Goal: Task Accomplishment & Management: Use online tool/utility

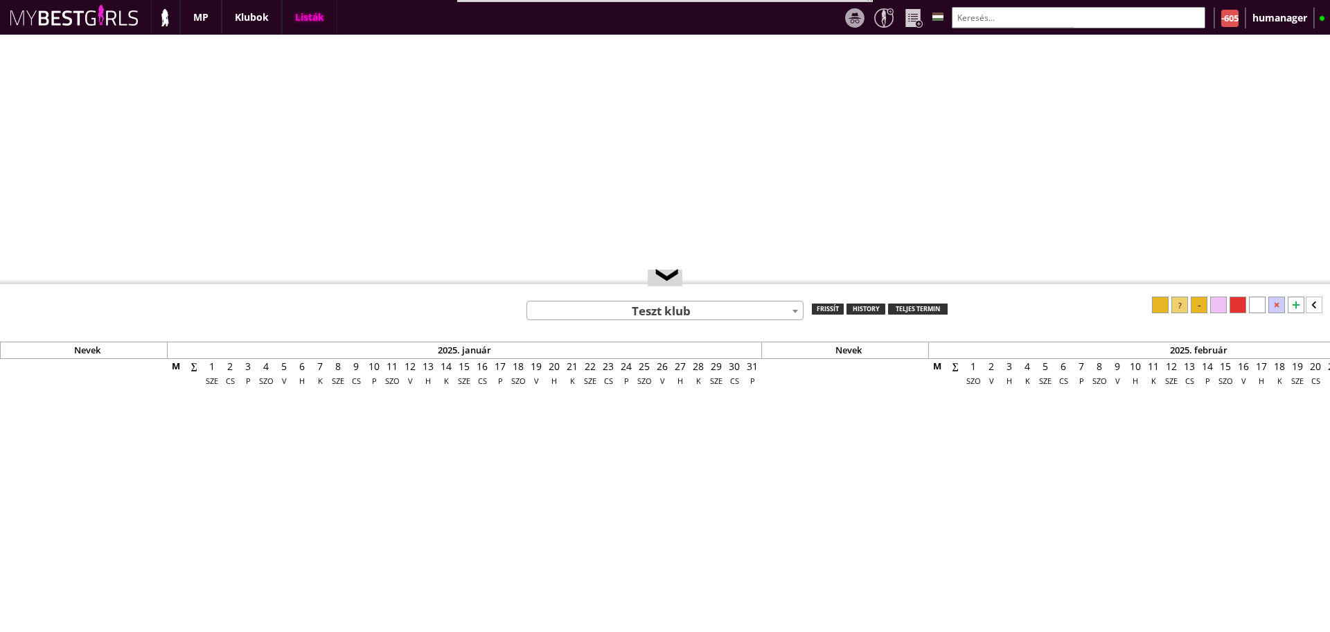
select select "0"
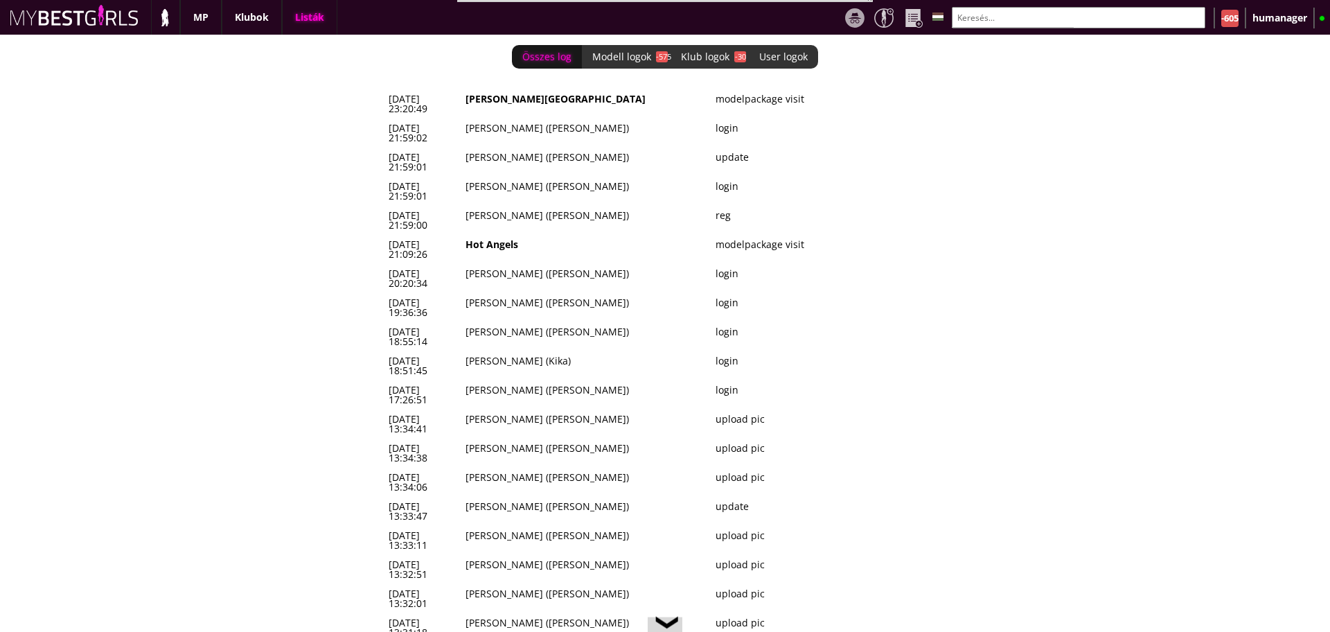
scroll to position [0, 5689]
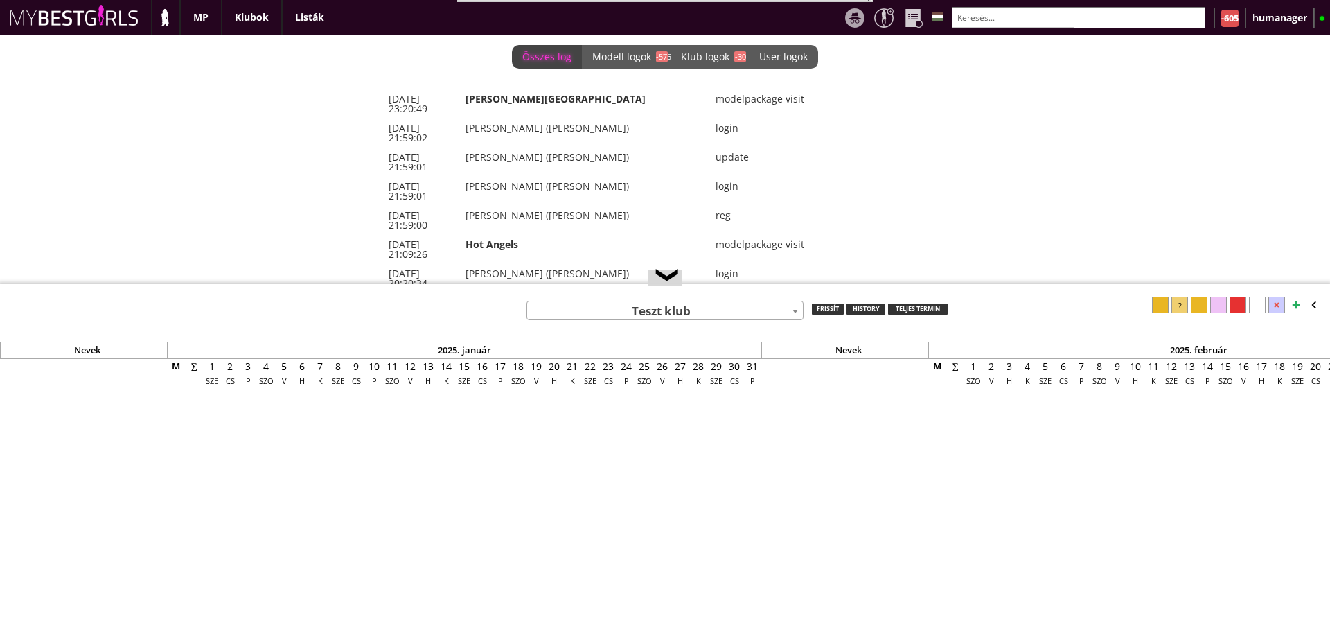
select select "0"
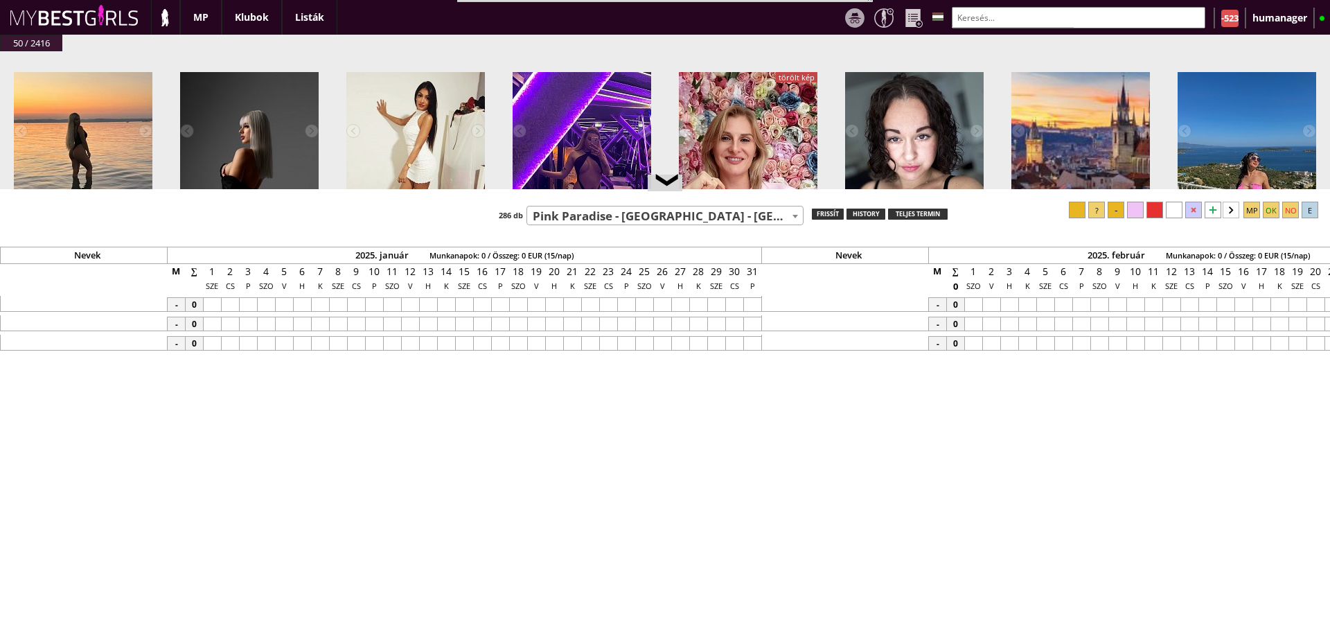
select select "271"
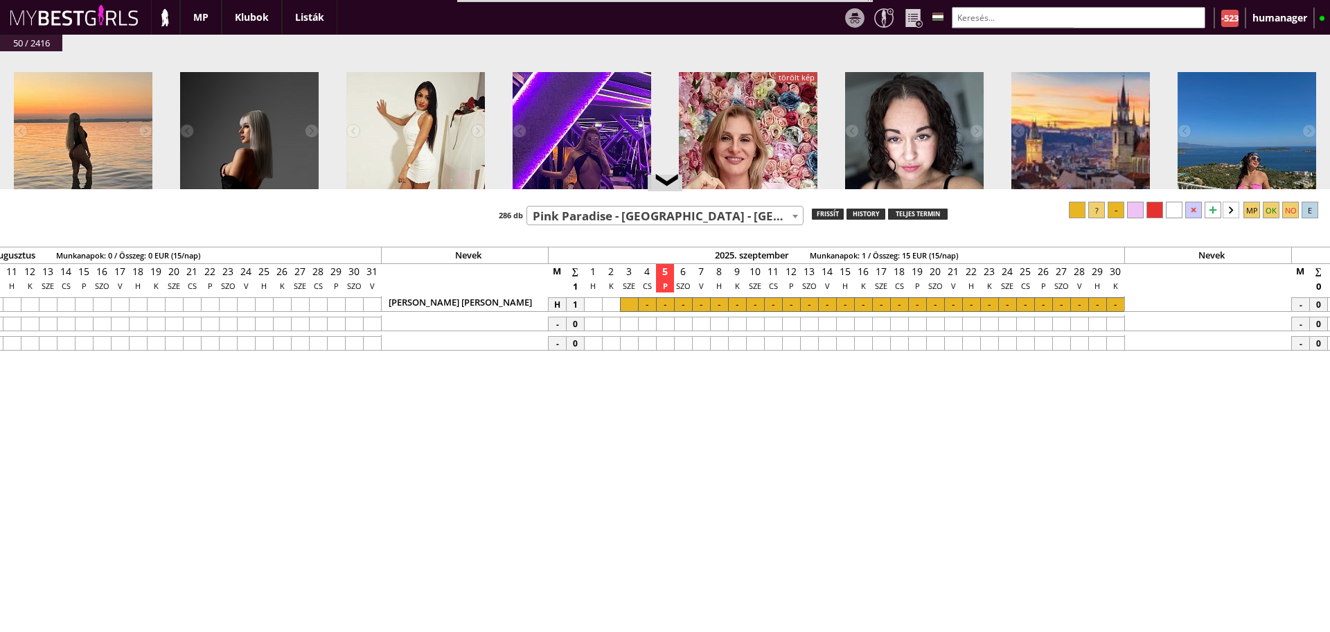
click at [1005, 14] on input "text" at bounding box center [1077, 17] width 253 height 21
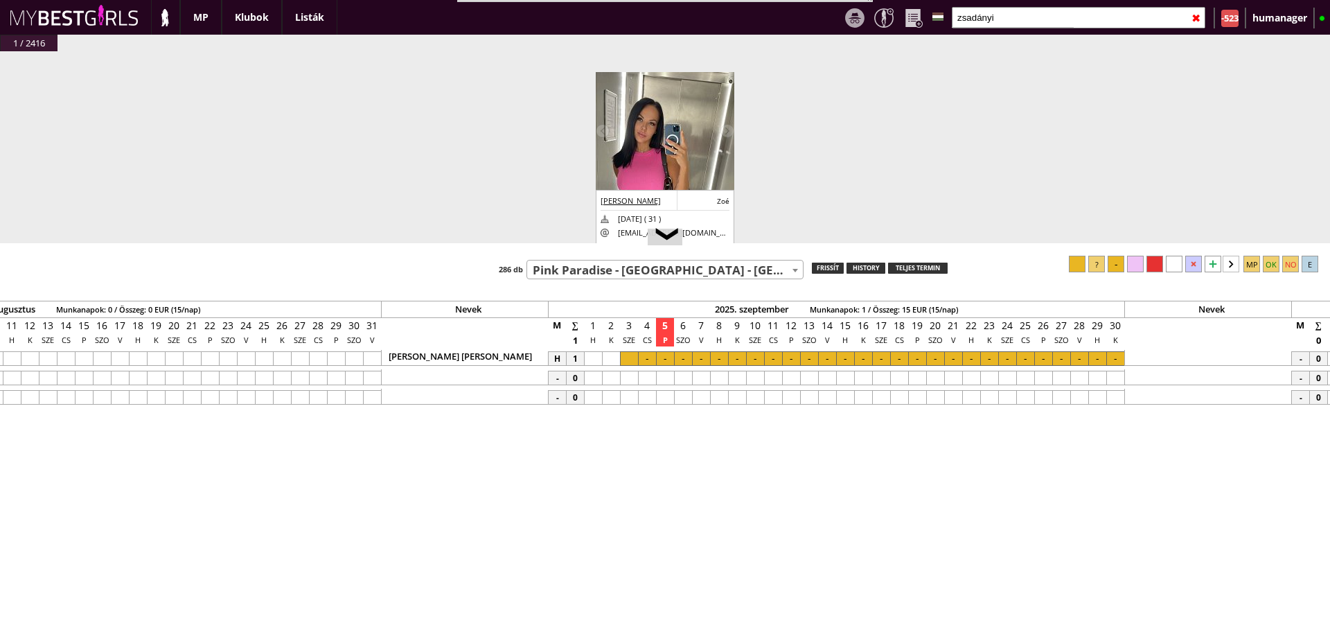
drag, startPoint x: 791, startPoint y: 190, endPoint x: 796, endPoint y: 253, distance: 63.9
click at [796, 245] on div at bounding box center [665, 244] width 1330 height 2
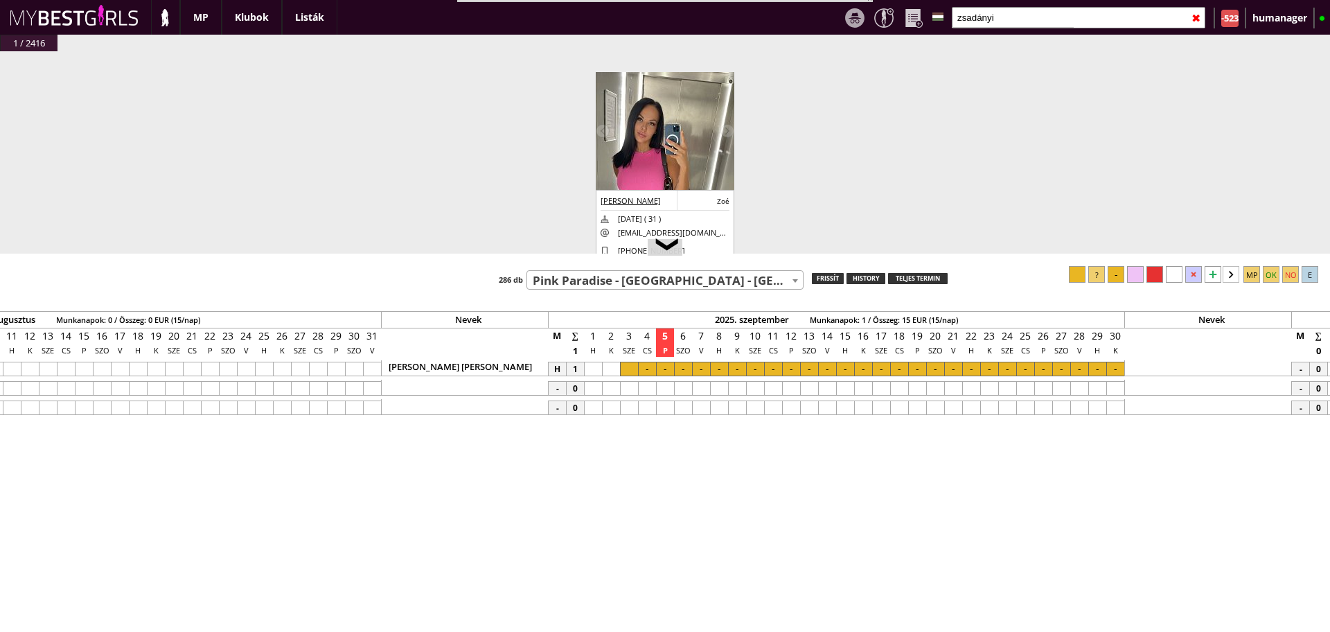
drag, startPoint x: 789, startPoint y: 255, endPoint x: 788, endPoint y: 315, distance: 60.2
click at [788, 256] on div at bounding box center [665, 254] width 1330 height 2
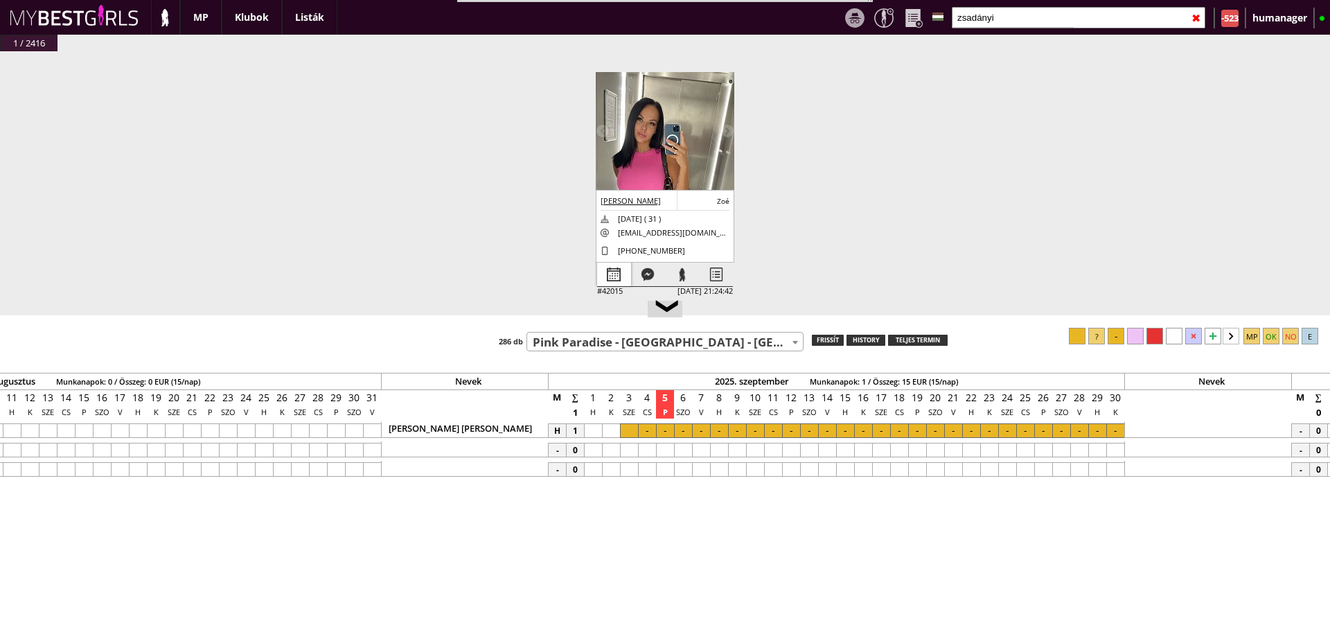
type input "zsadányi"
click at [609, 280] on div at bounding box center [614, 274] width 34 height 24
select select "0"
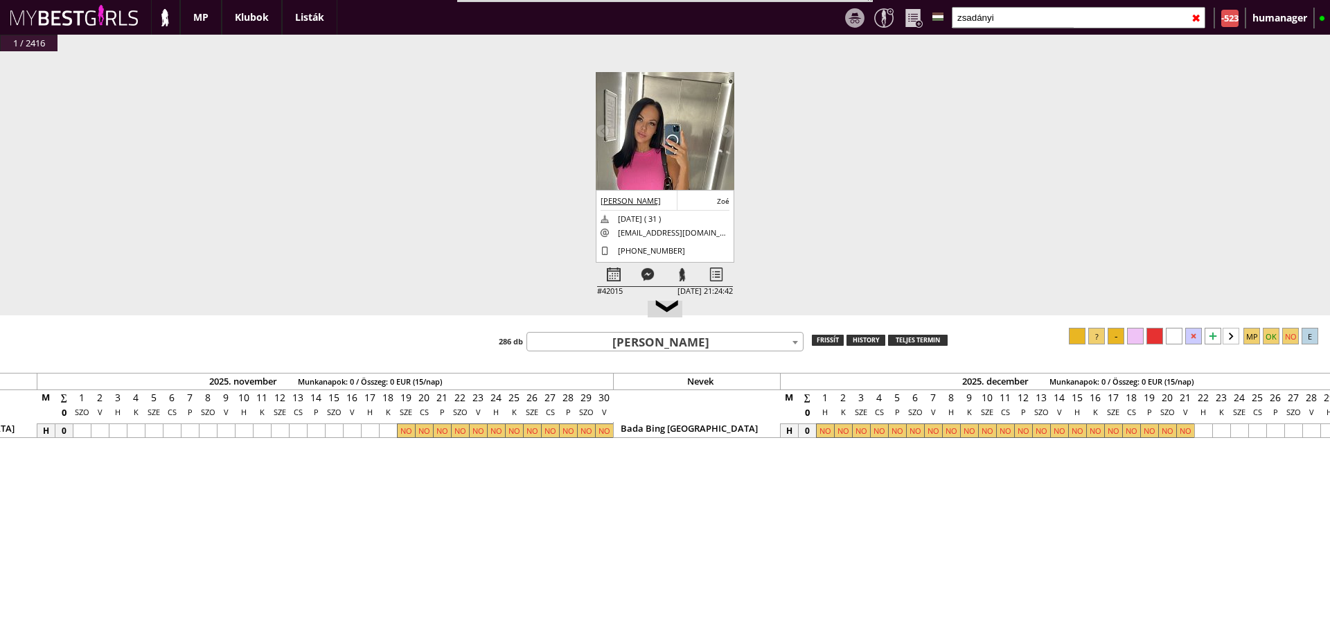
scroll to position [0, 7750]
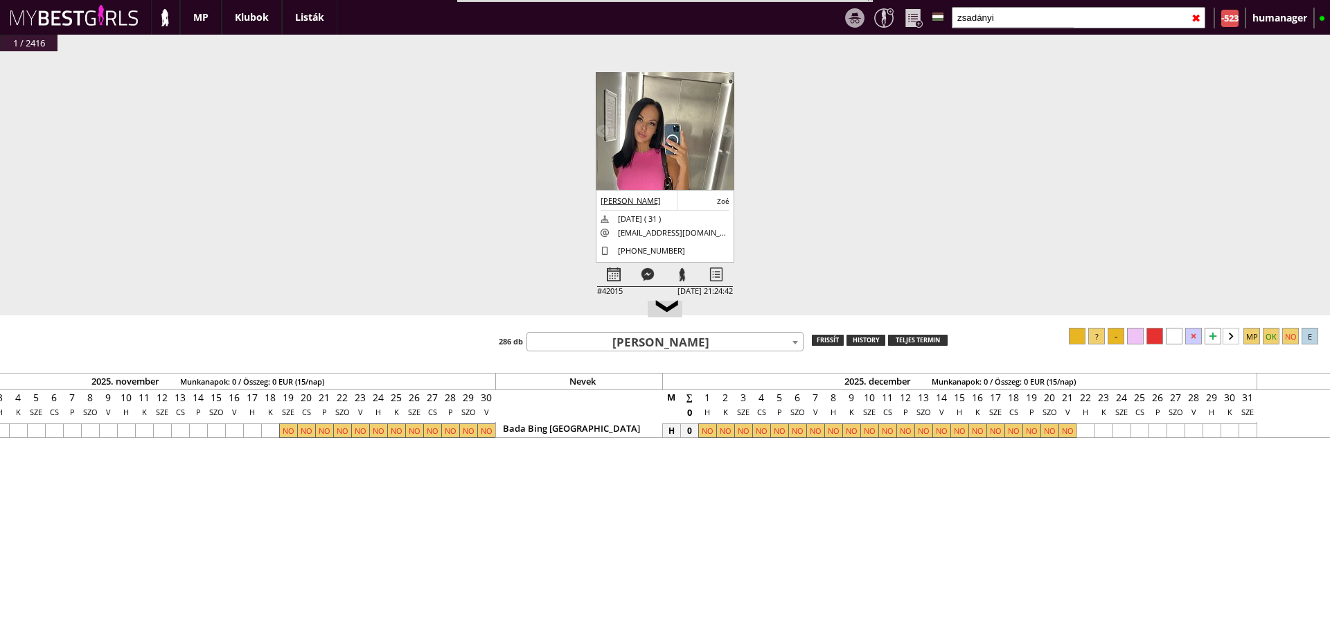
click at [1004, 18] on input "zsadányi" at bounding box center [1077, 17] width 253 height 21
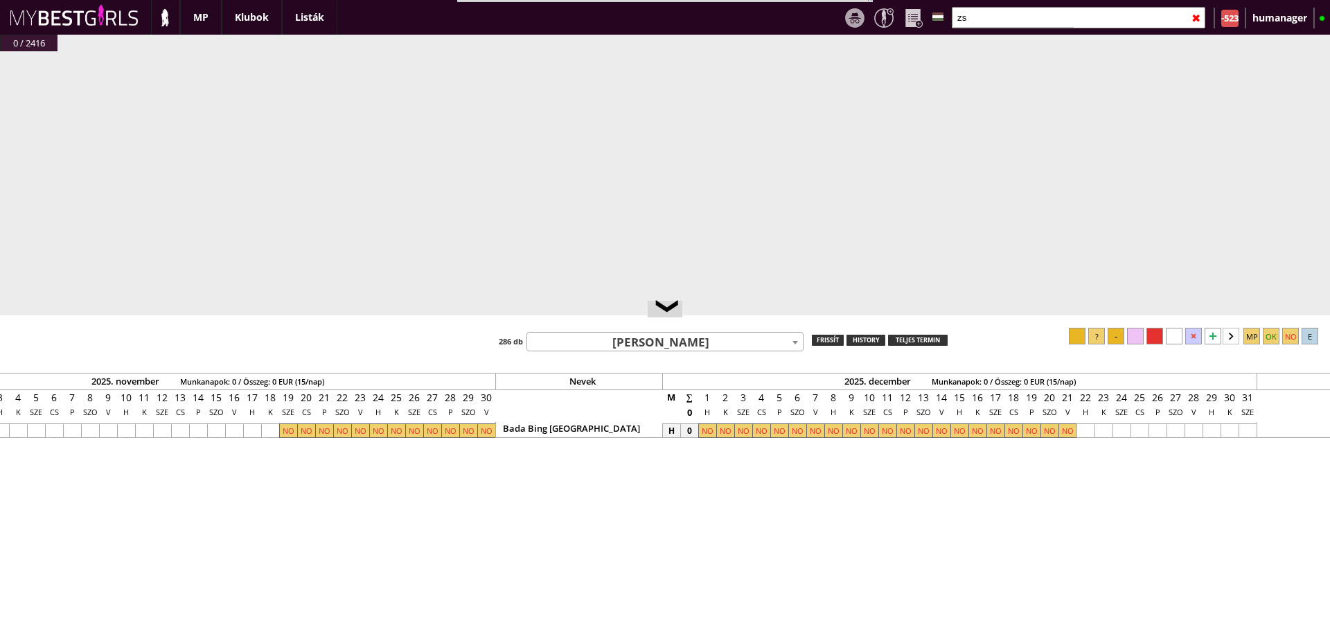
type input "z"
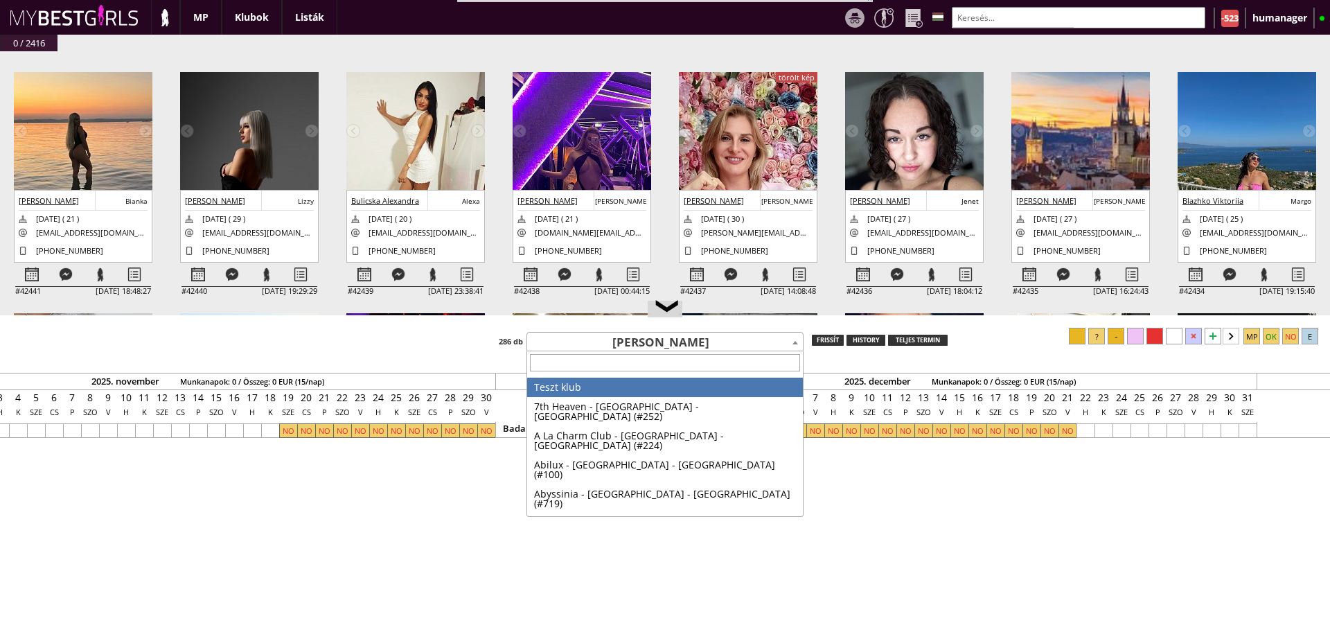
click at [662, 349] on span "[PERSON_NAME]" at bounding box center [665, 341] width 276 height 19
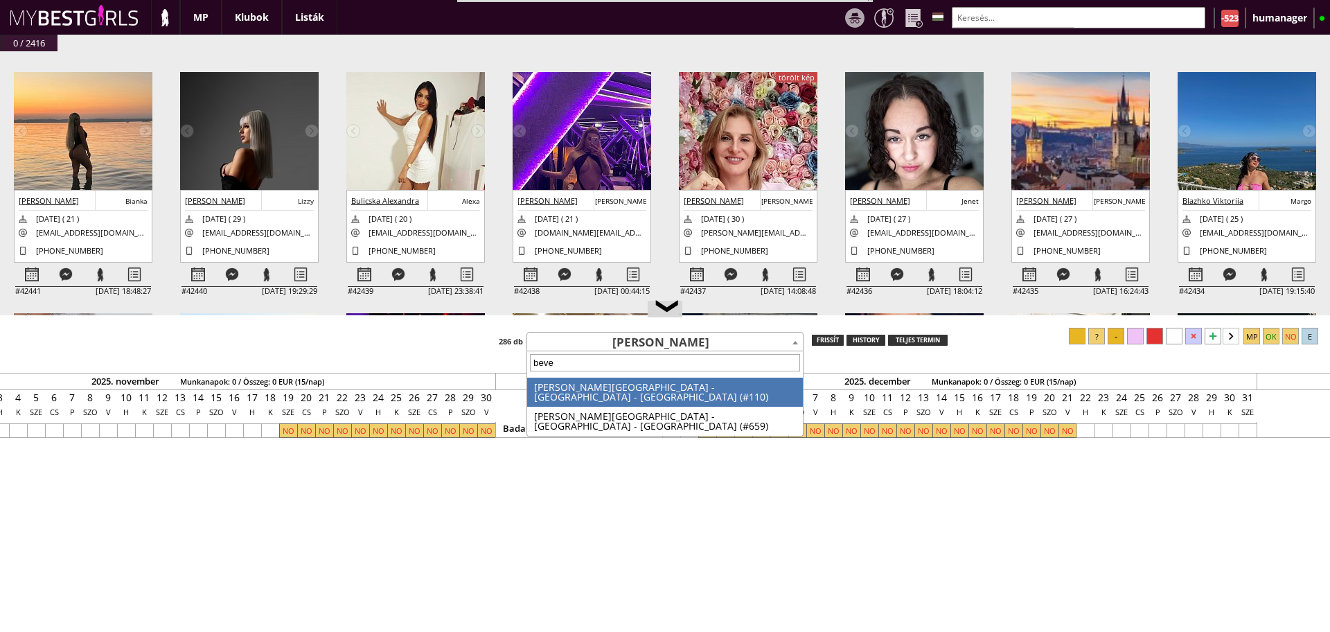
type input "[PERSON_NAME]"
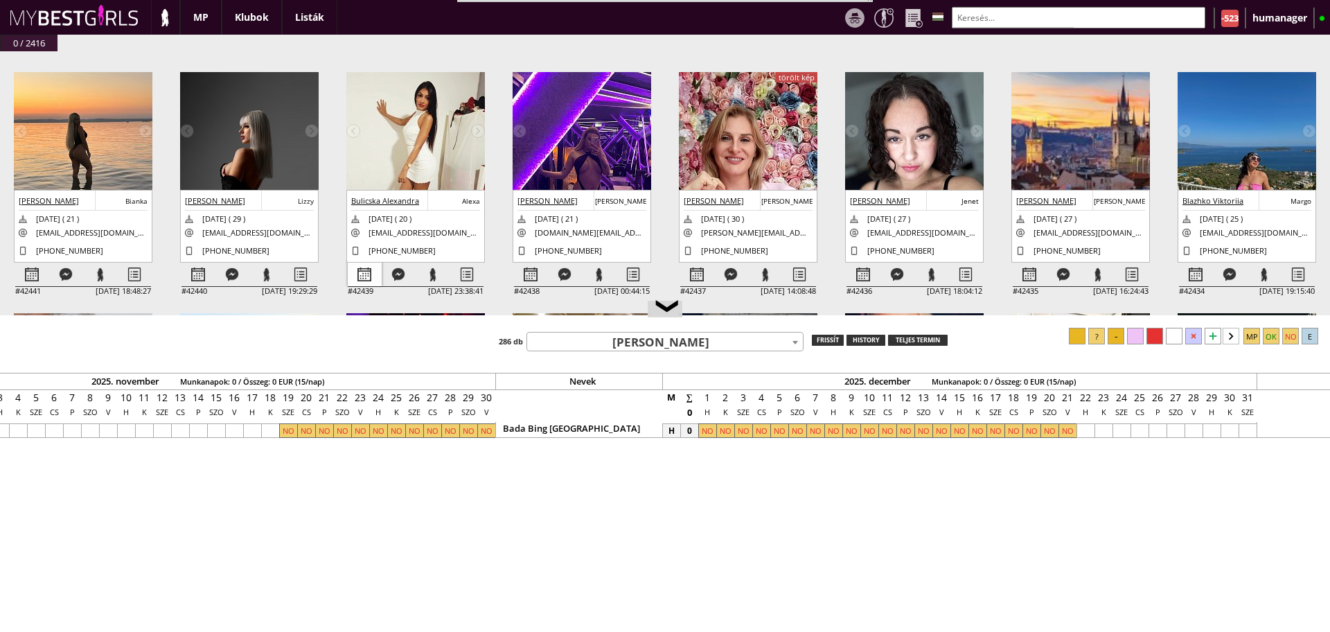
click at [364, 263] on div at bounding box center [365, 274] width 34 height 24
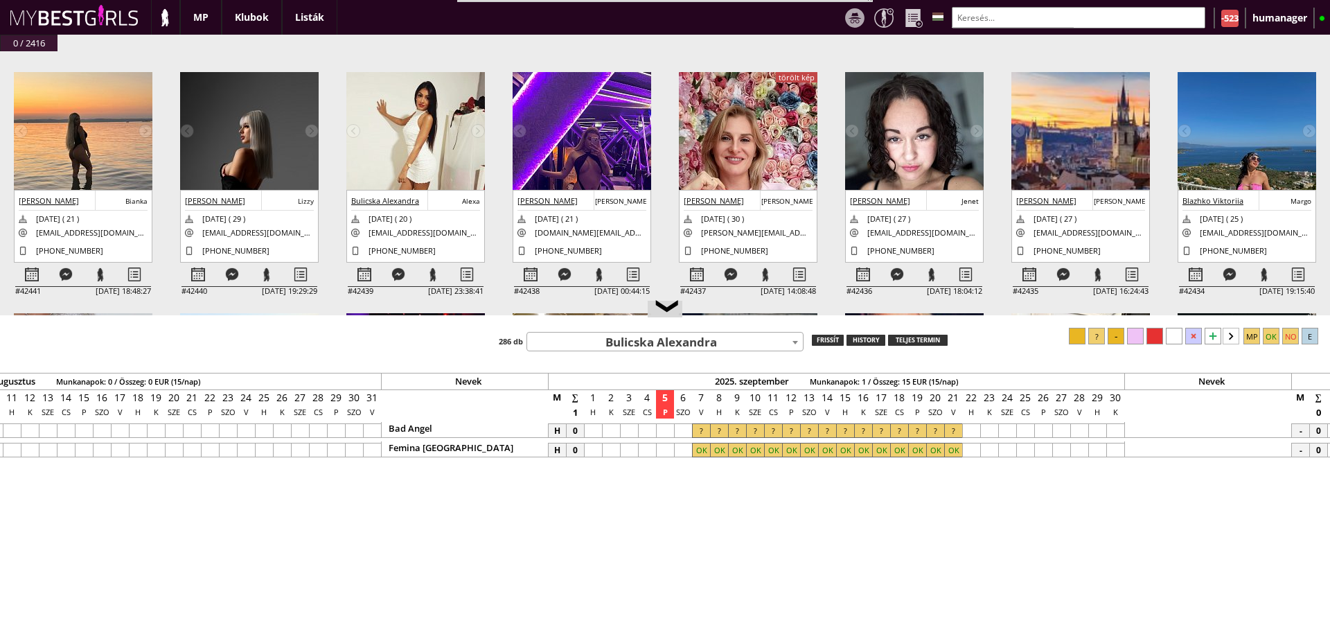
scroll to position [0, 5617]
click at [736, 451] on div at bounding box center [737, 449] width 18 height 15
click at [697, 453] on div at bounding box center [701, 449] width 18 height 15
click at [1154, 339] on div at bounding box center [1154, 336] width 17 height 17
click at [695, 429] on div at bounding box center [701, 430] width 18 height 15
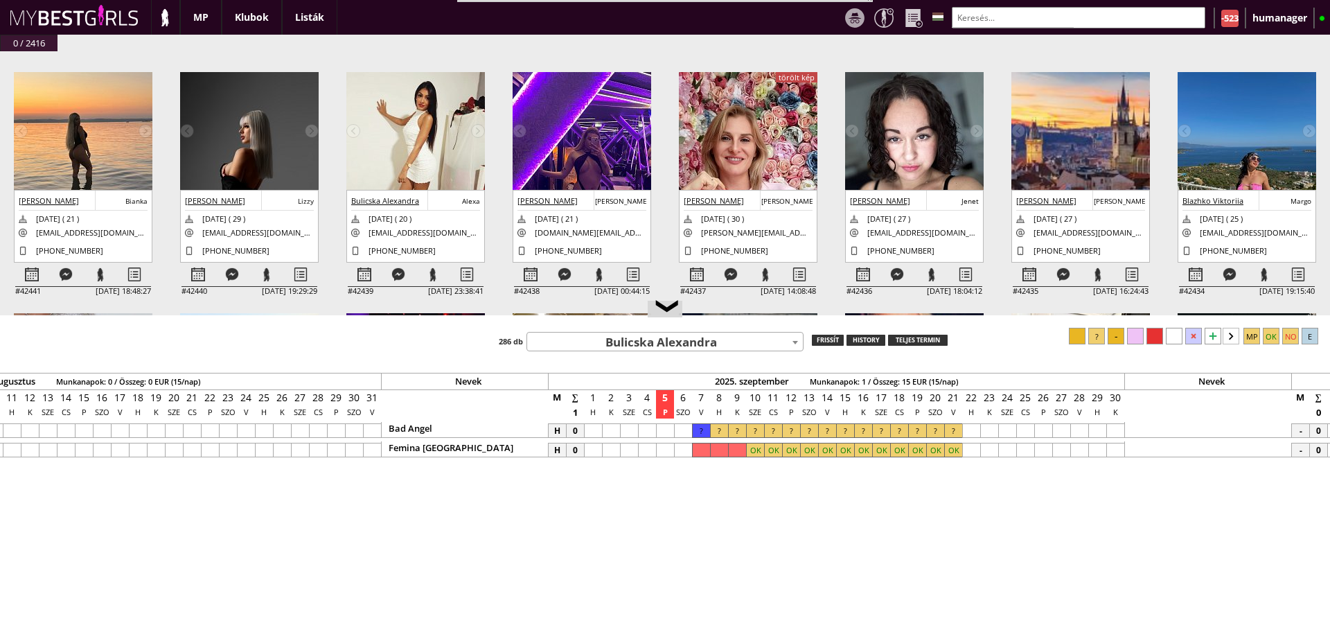
click at [951, 426] on div at bounding box center [953, 430] width 18 height 15
drag, startPoint x: 951, startPoint y: 426, endPoint x: 1174, endPoint y: 342, distance: 238.2
click at [1174, 342] on div "❮ Teszt klub 7th Heaven - [GEOGRAPHIC_DATA] - [GEOGRAPHIC_DATA] (#252) A La Cha…" at bounding box center [665, 473] width 1330 height 316
click at [1174, 342] on div at bounding box center [1173, 336] width 17 height 17
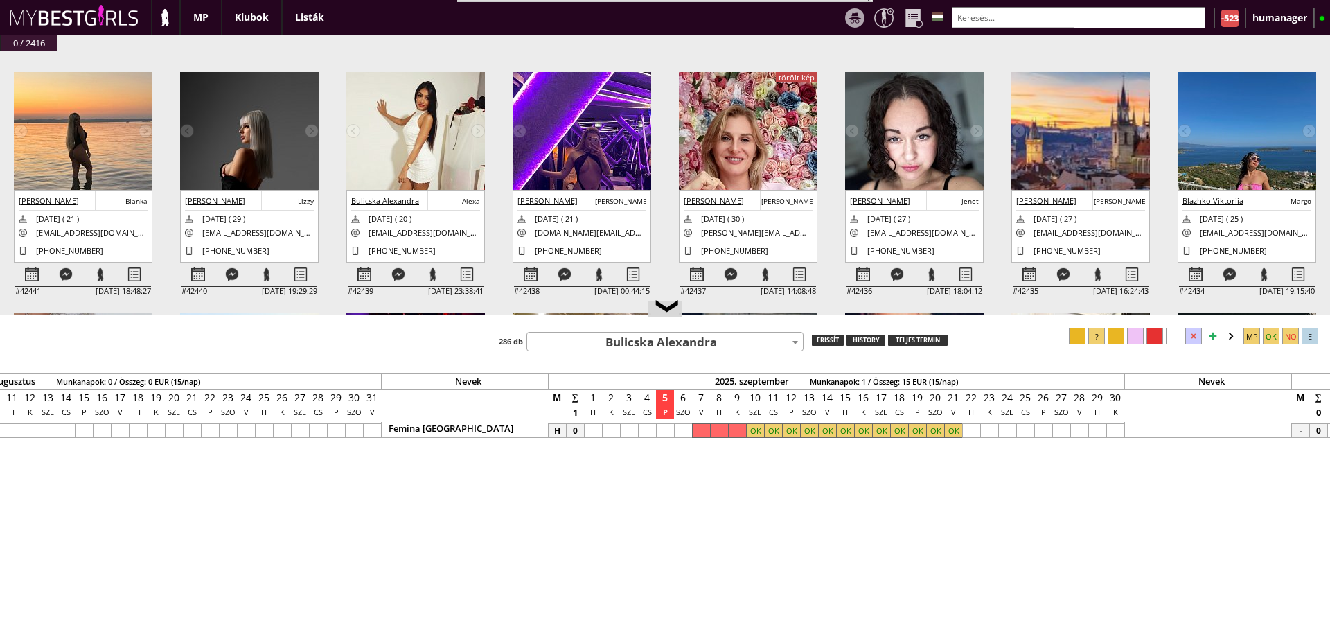
click at [624, 345] on span "Bulicska Alexandra" at bounding box center [665, 341] width 276 height 19
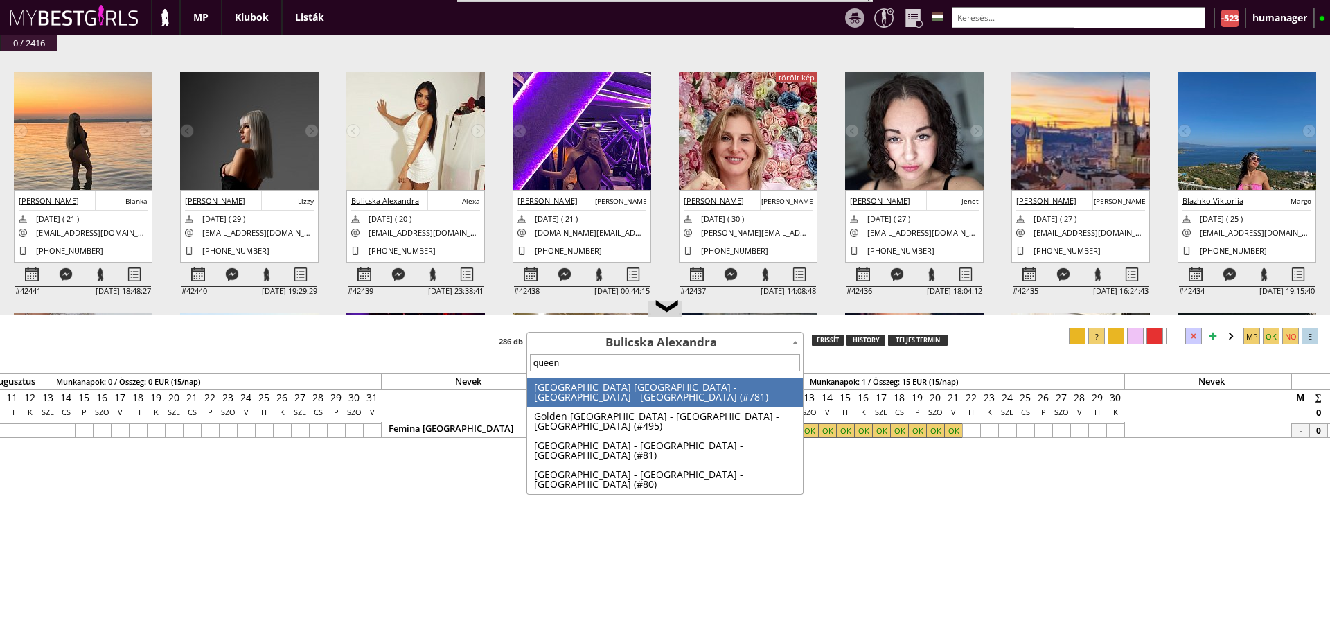
type input "queens"
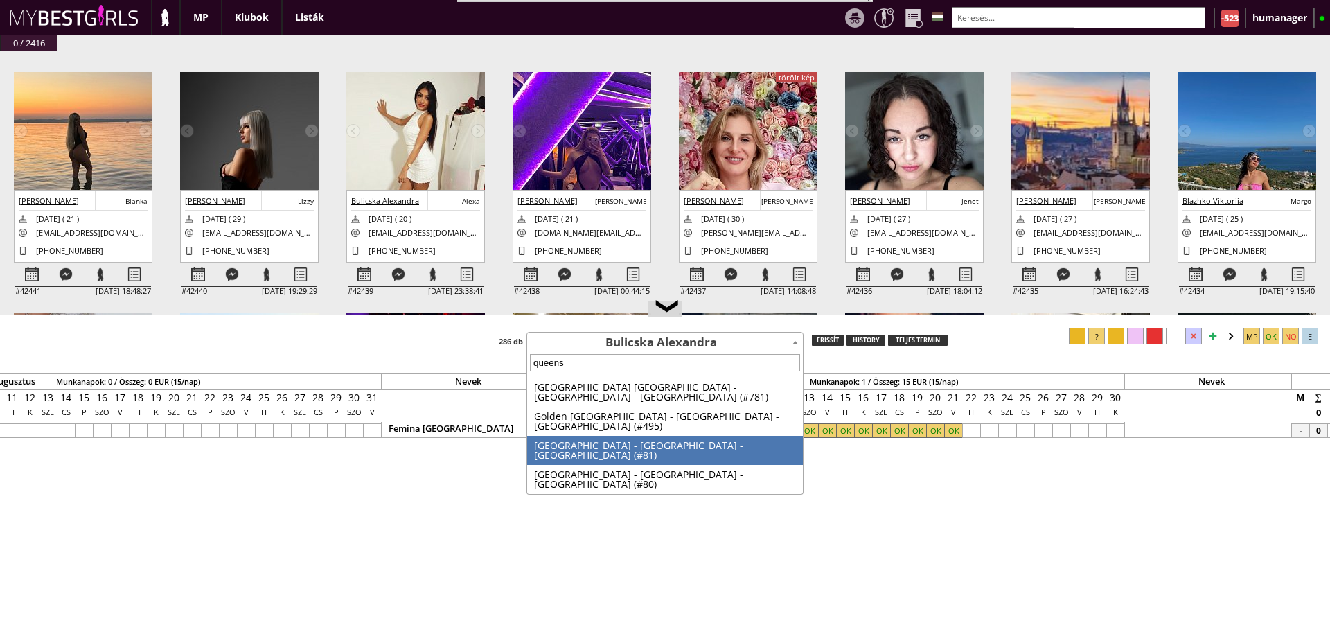
select select "81"
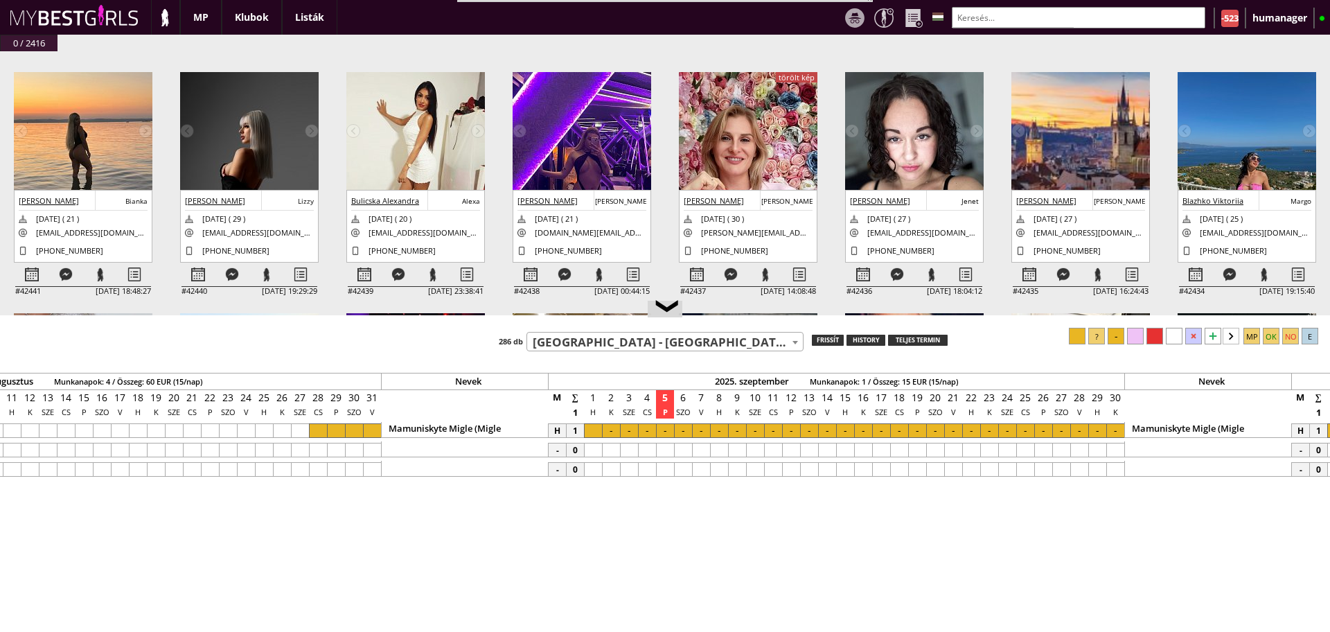
scroll to position [0, 6219]
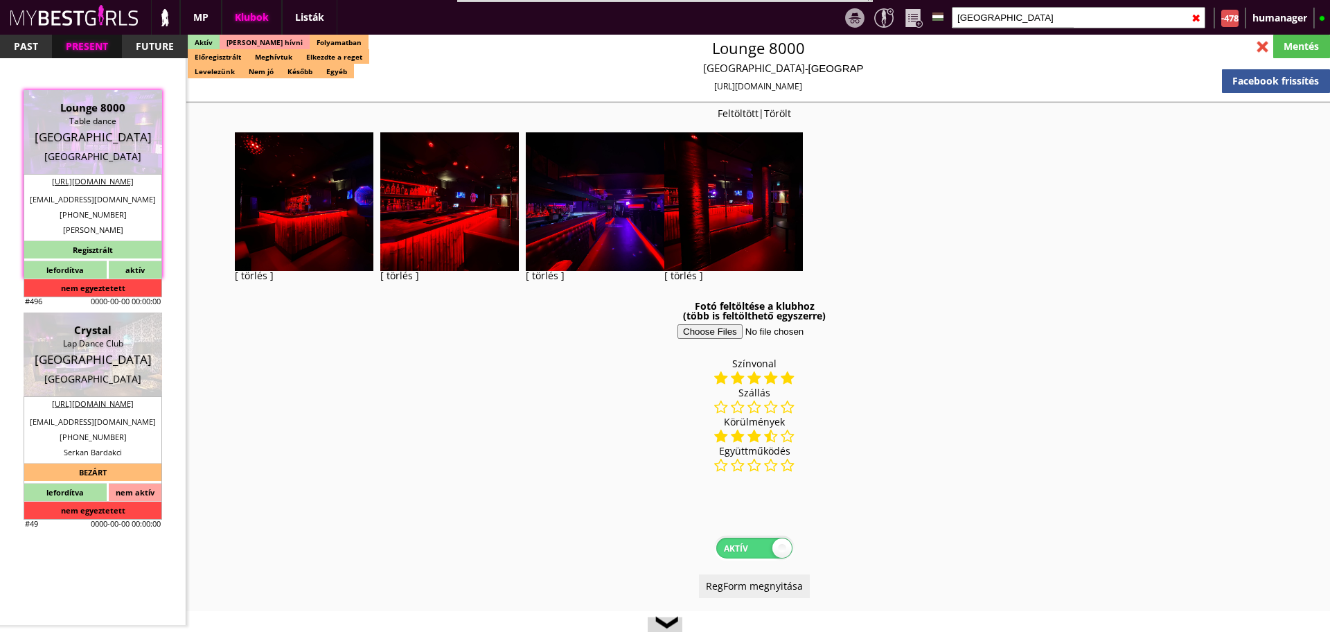
select select "reg"
select select "months"
select select "weeks"
select select "0"
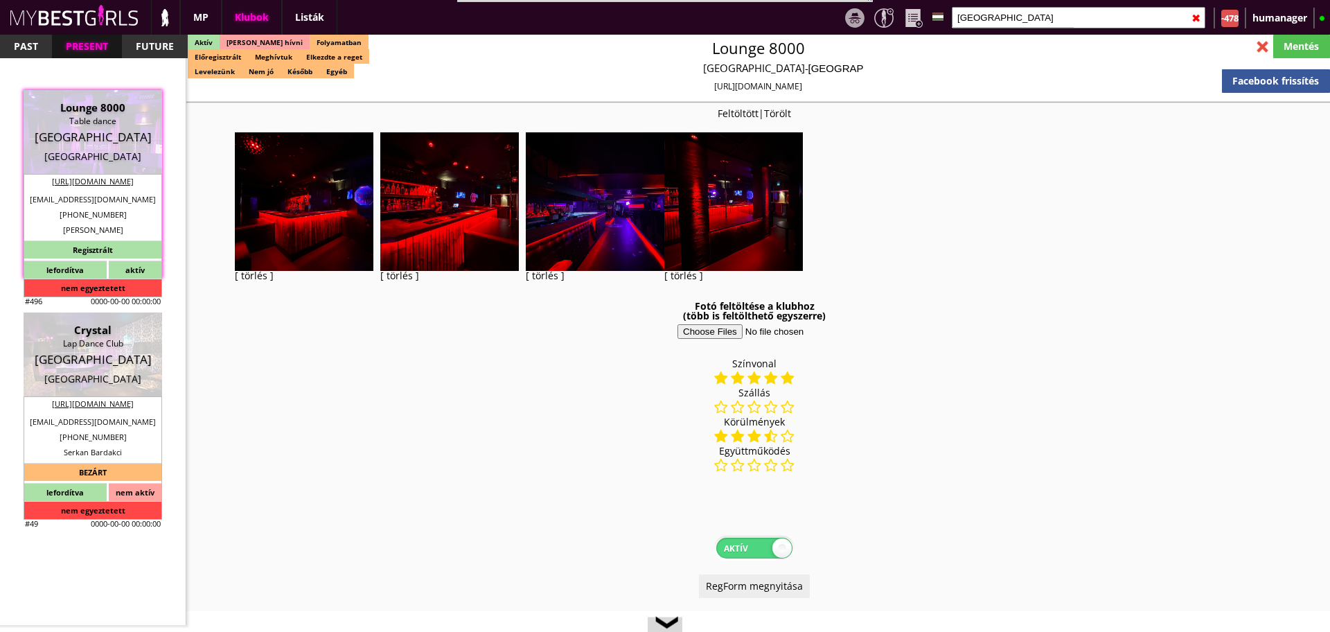
select select "last day"
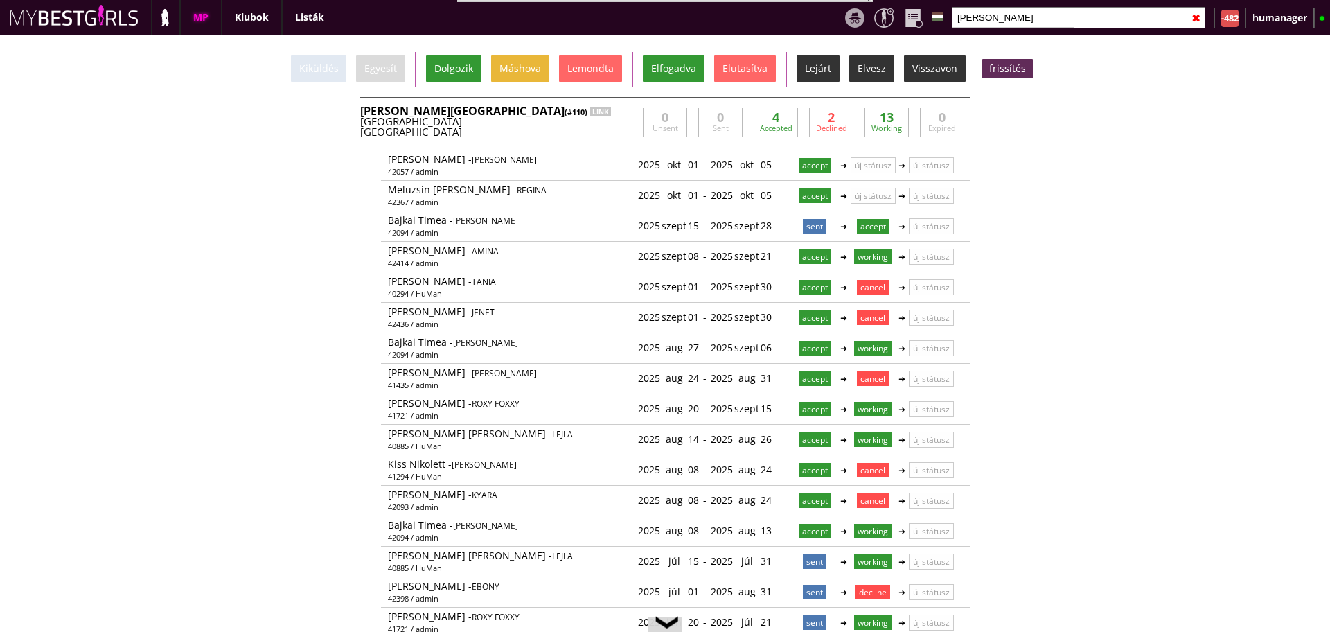
click at [980, 18] on input "[PERSON_NAME]" at bounding box center [1077, 17] width 253 height 21
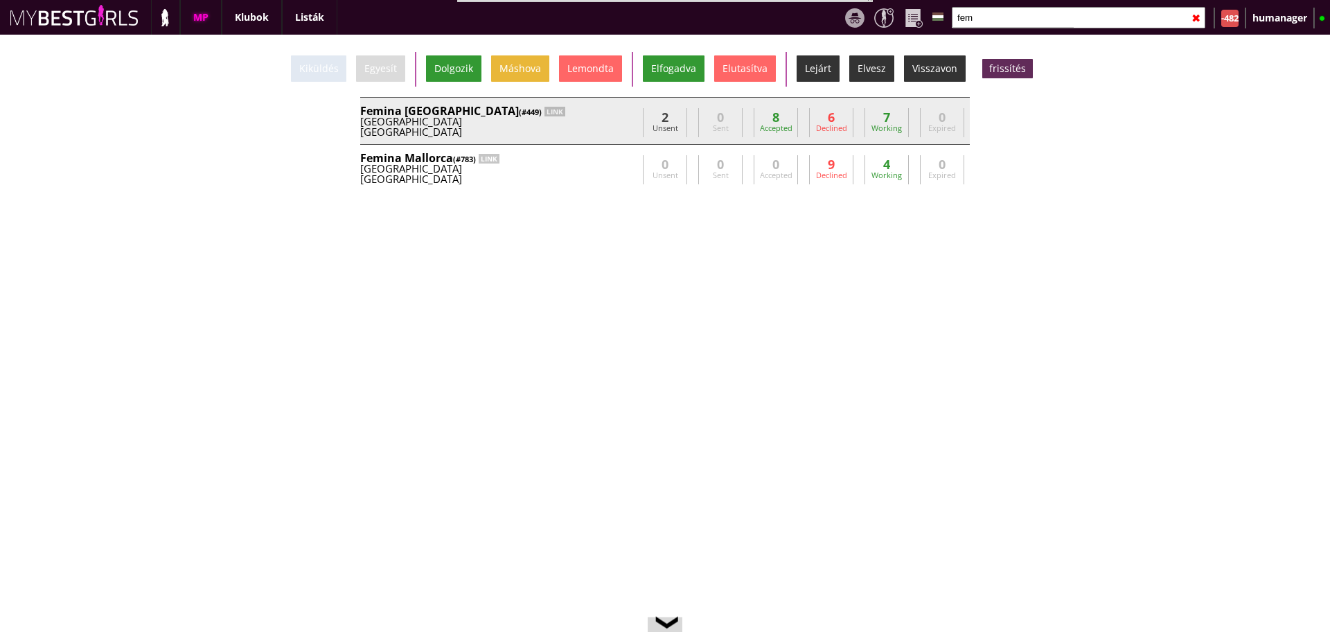
type input "fem"
click at [580, 105] on div "Femina München (#449) LINK" at bounding box center [498, 110] width 277 height 11
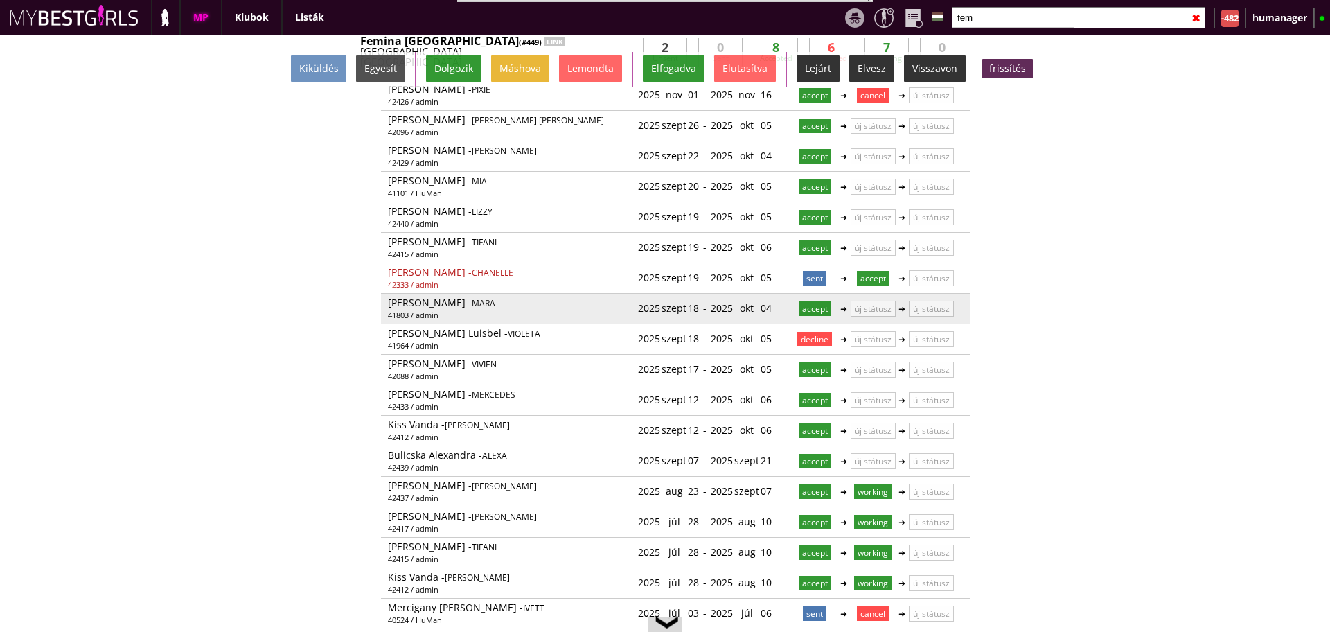
scroll to position [72, 0]
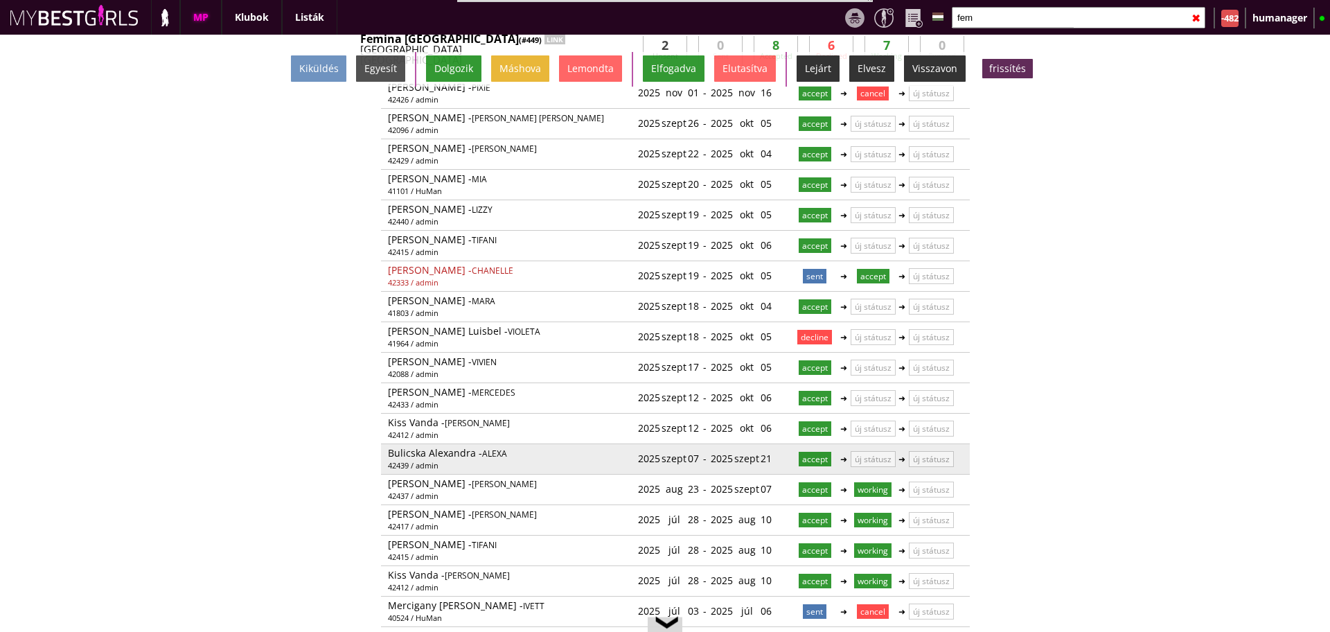
click at [678, 454] on div "2025 szept 07" at bounding box center [668, 458] width 61 height 23
click at [694, 456] on link at bounding box center [700, 458] width 12 height 12
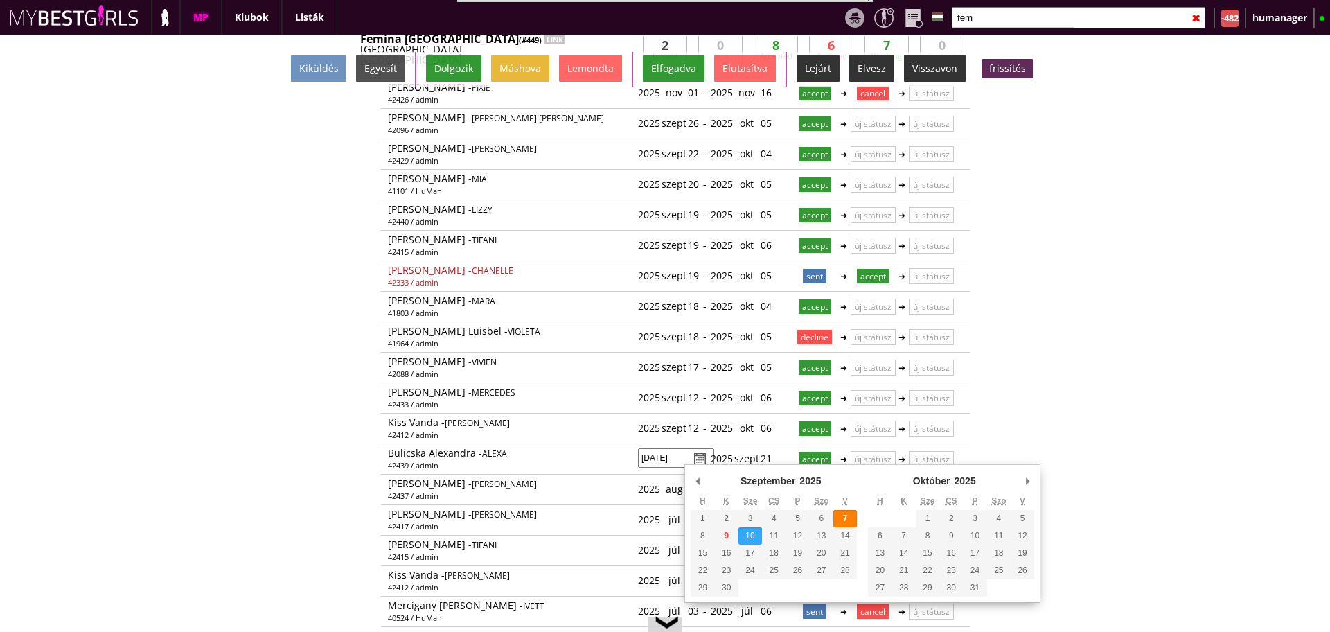
type input "2025-09-10"
